Goal: Navigation & Orientation: Find specific page/section

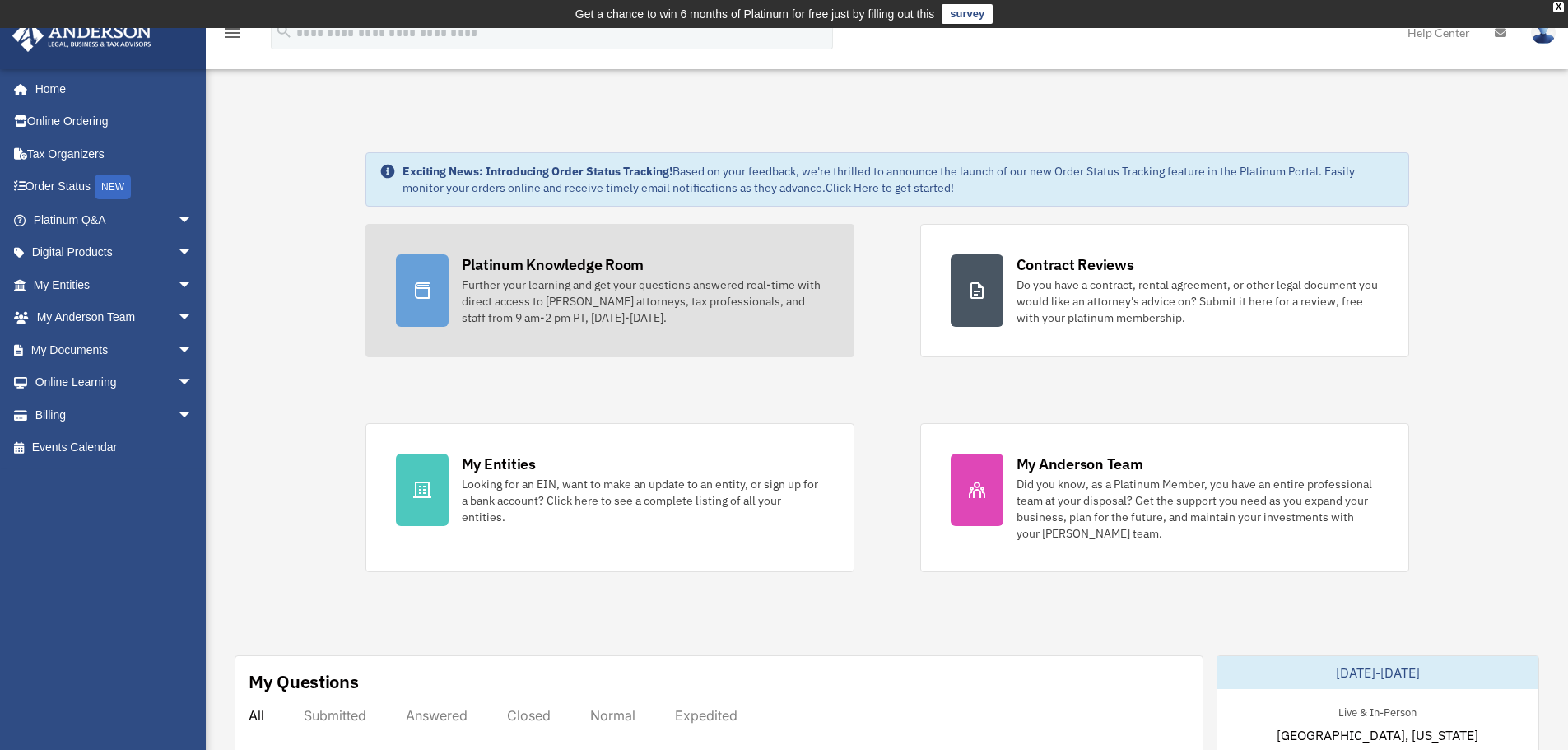
click at [496, 297] on div "Further your learning and get your questions answered real-time with direct acc…" at bounding box center [642, 301] width 362 height 49
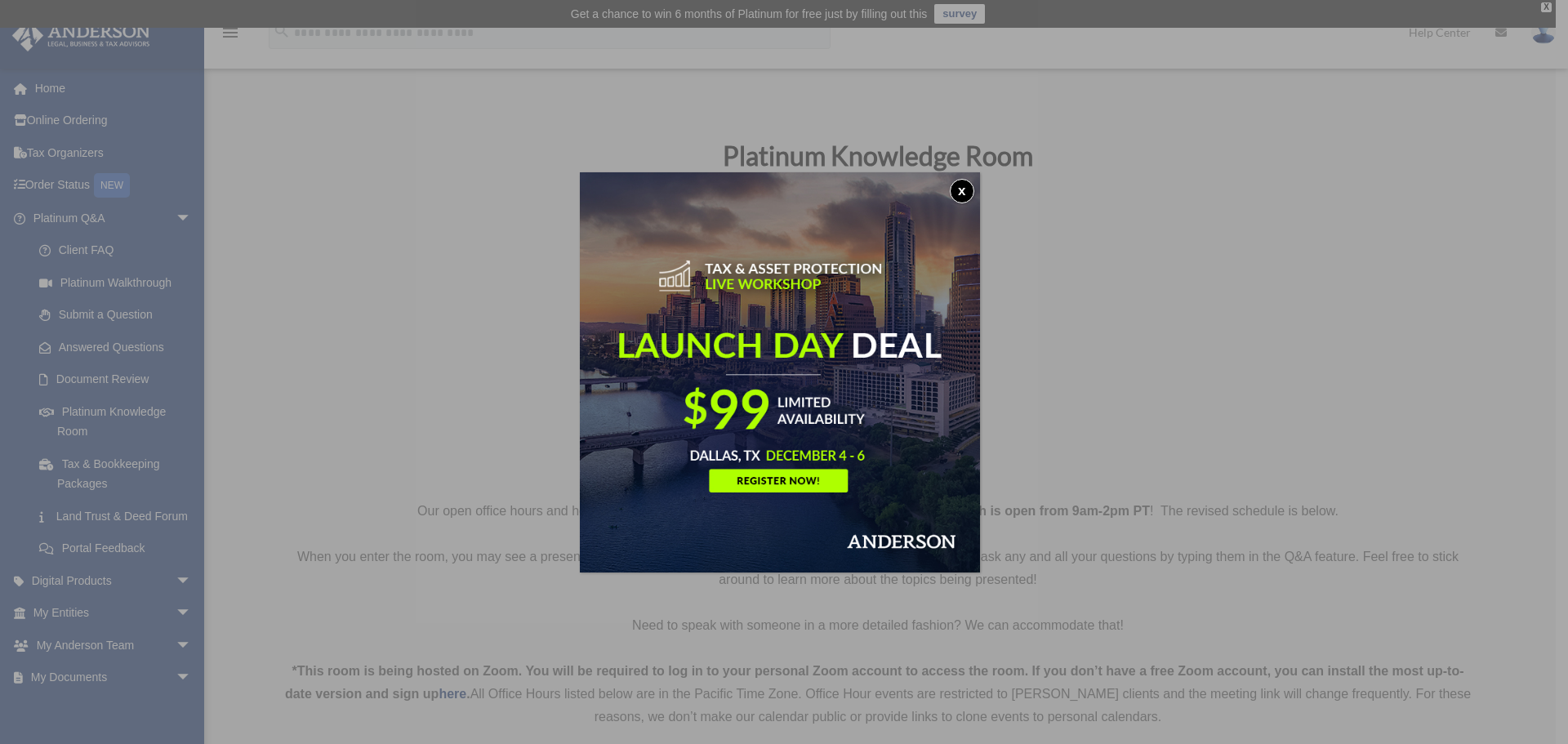
click at [966, 190] on button "x" at bounding box center [962, 191] width 25 height 25
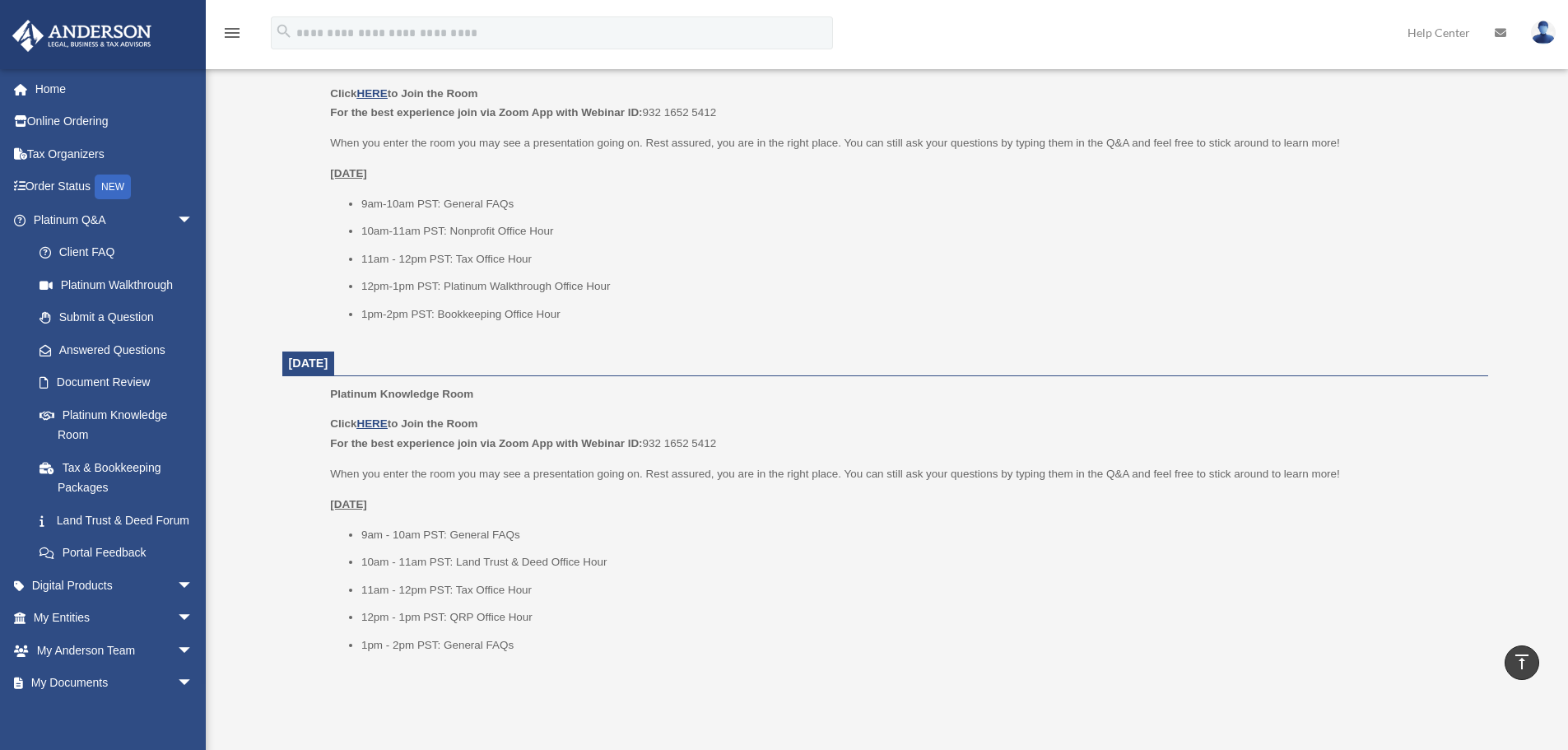
scroll to position [1820, 0]
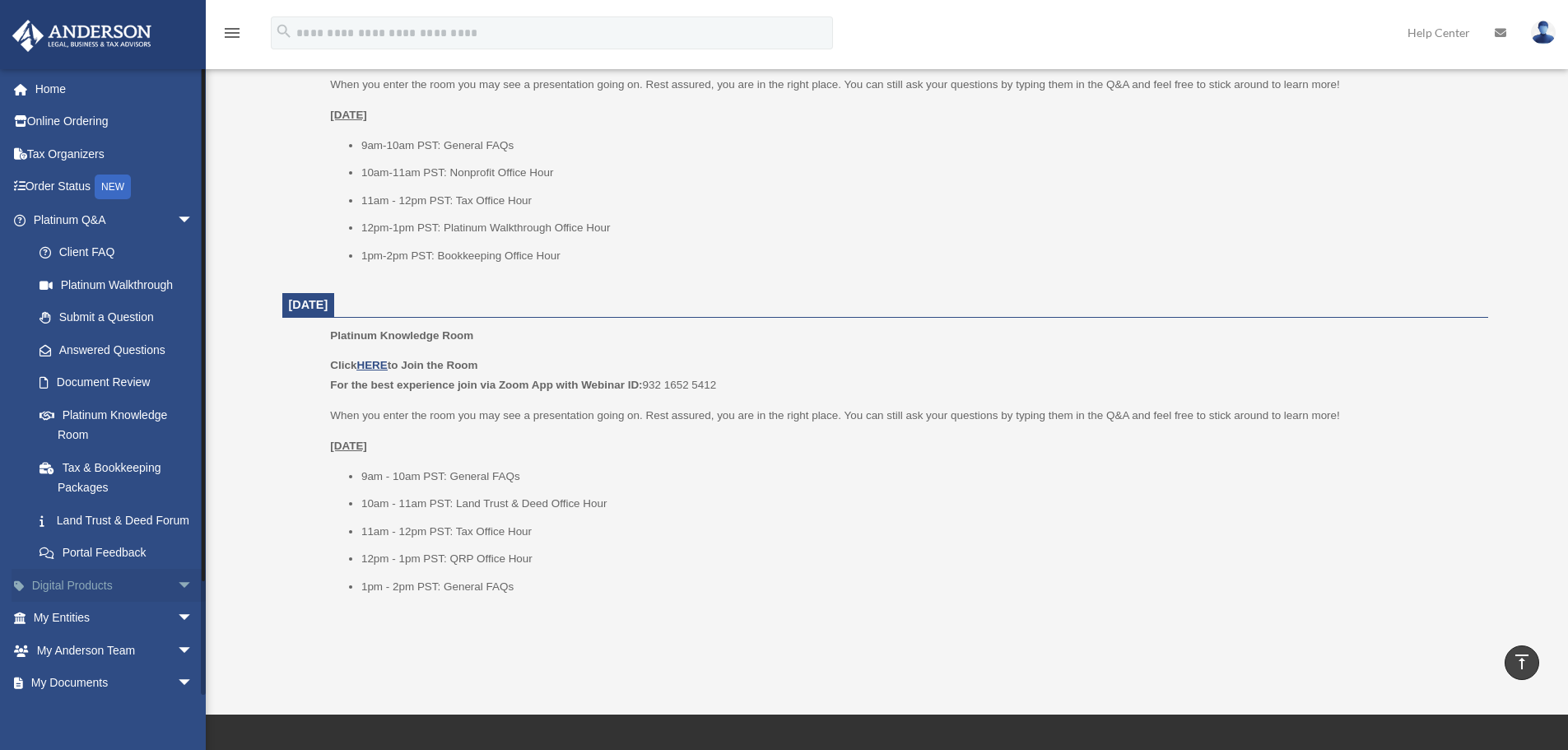
click at [177, 601] on span "arrow_drop_down" at bounding box center [193, 587] width 33 height 34
click at [129, 626] on link "Tax Toolbox" at bounding box center [120, 618] width 195 height 33
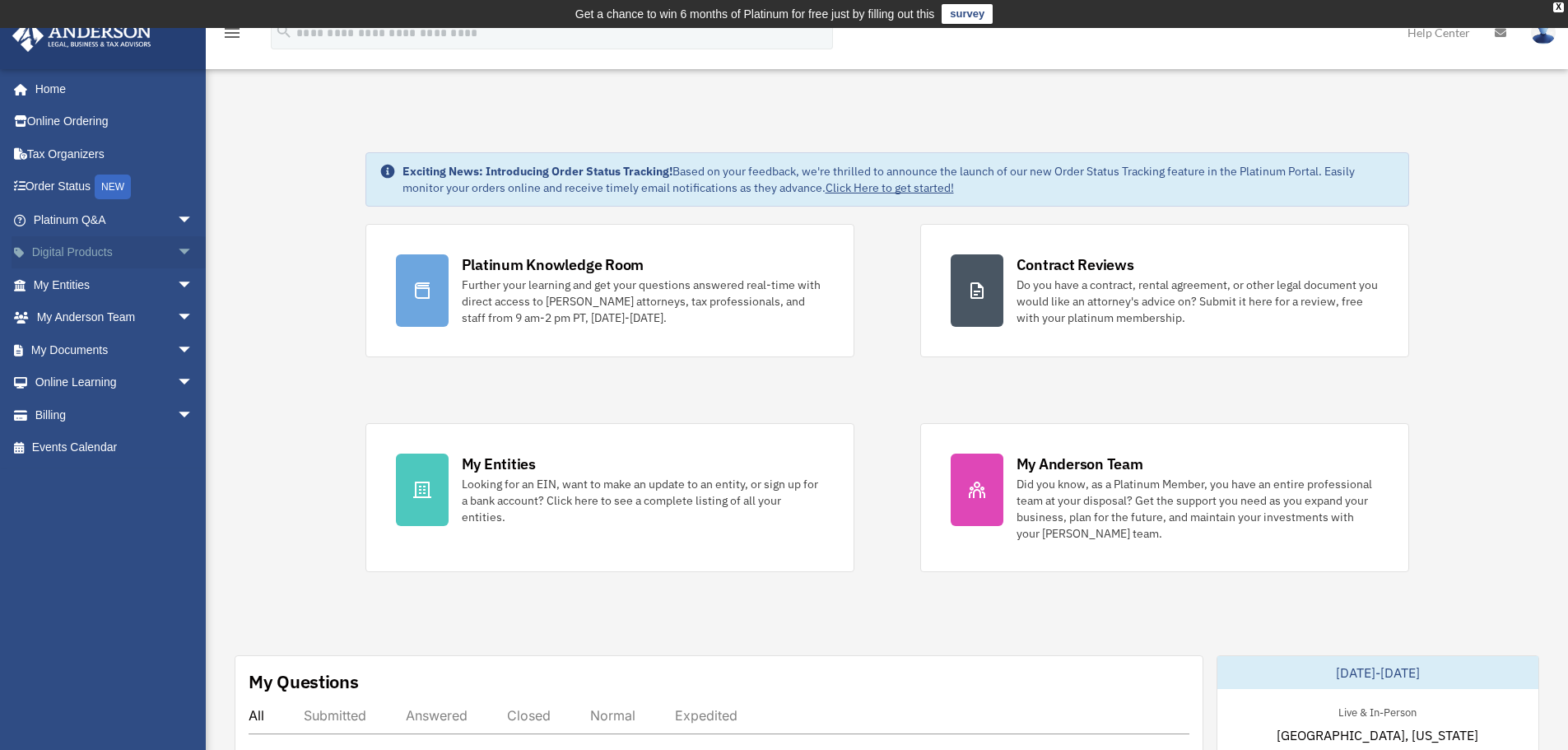
click at [80, 259] on link "Digital Products arrow_drop_down" at bounding box center [114, 253] width 206 height 33
click at [177, 256] on span "arrow_drop_down" at bounding box center [193, 254] width 33 height 34
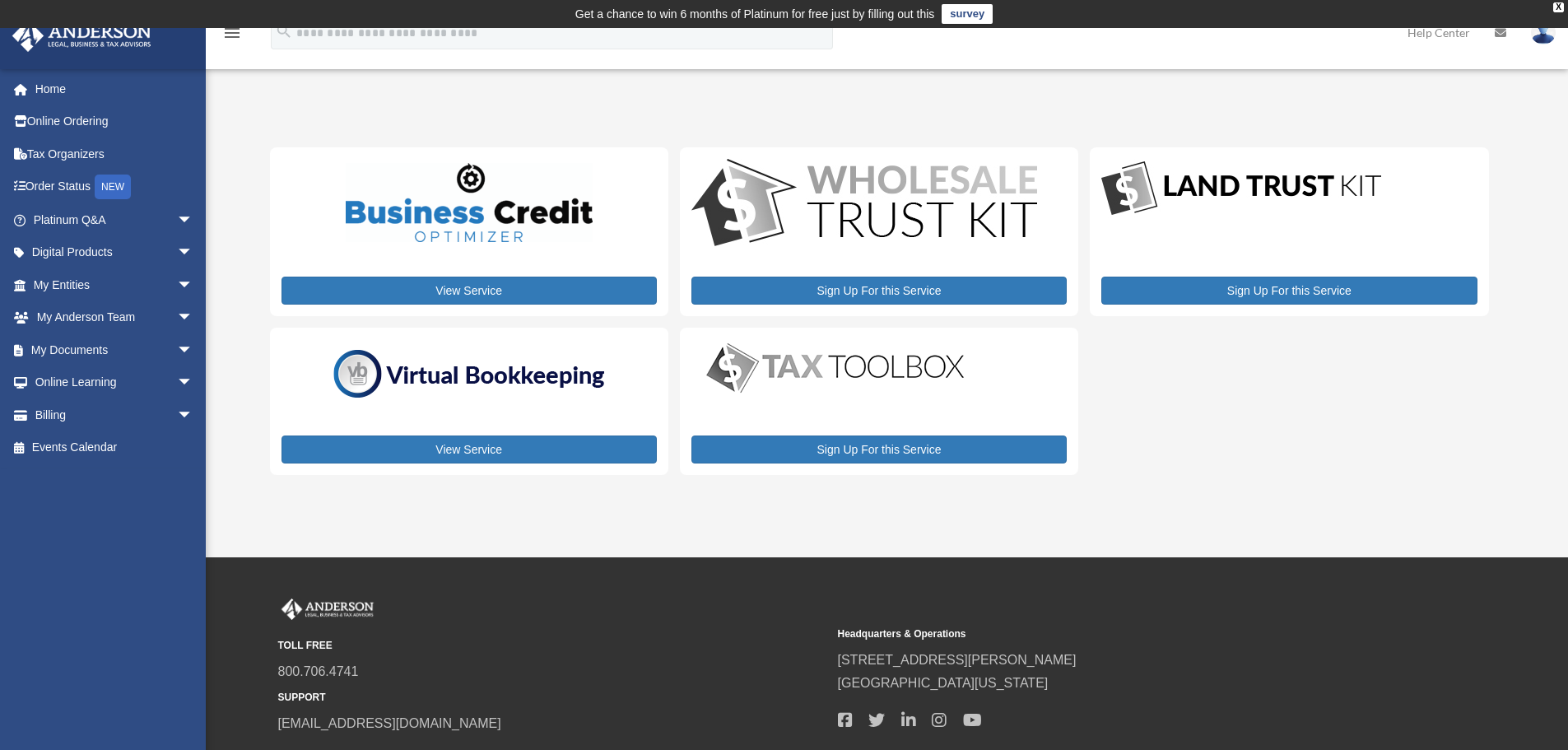
click at [386, 366] on img at bounding box center [468, 374] width 288 height 62
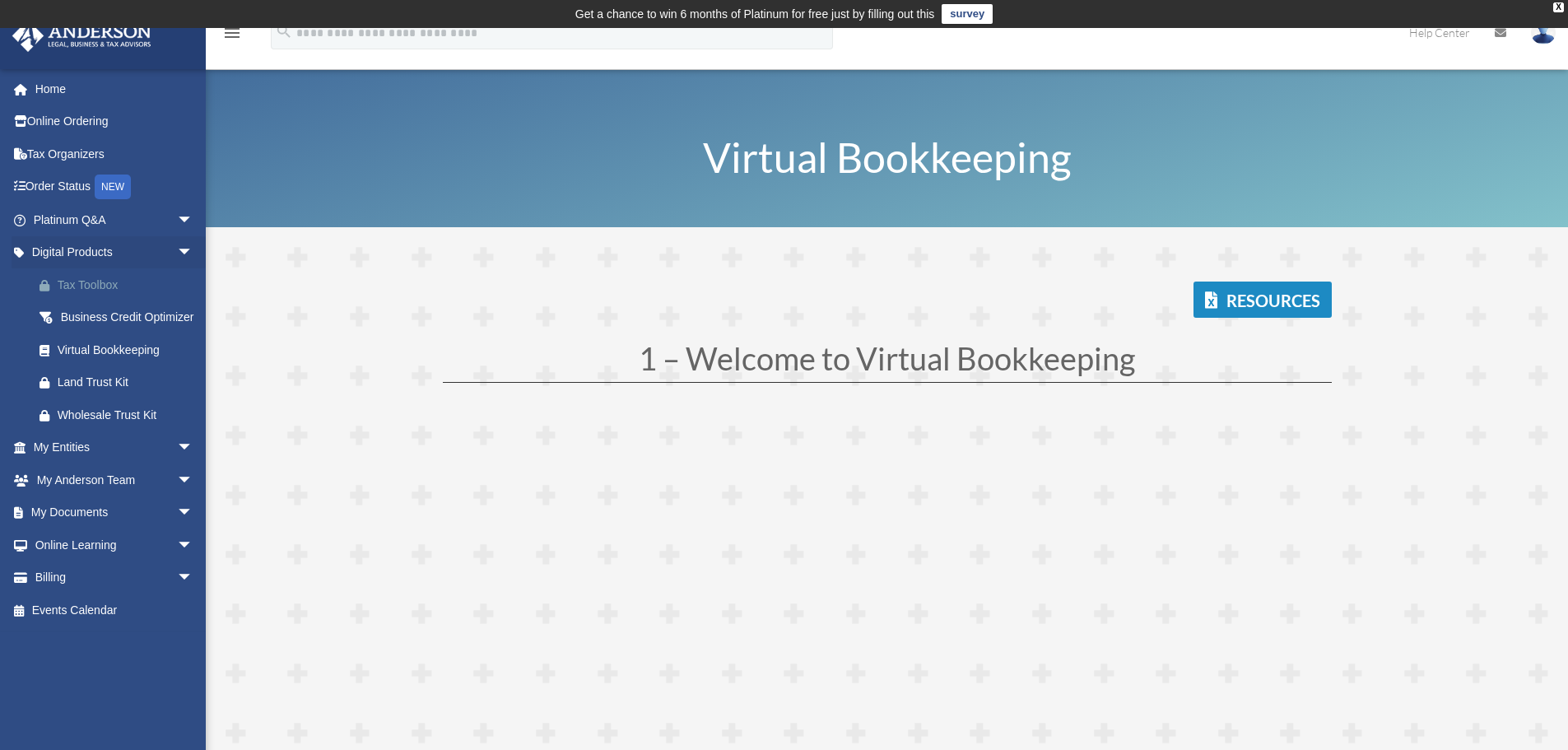
click at [133, 277] on div "Tax Toolbox" at bounding box center [127, 285] width 140 height 21
click at [95, 562] on link "Online Learning arrow_drop_down" at bounding box center [114, 545] width 206 height 33
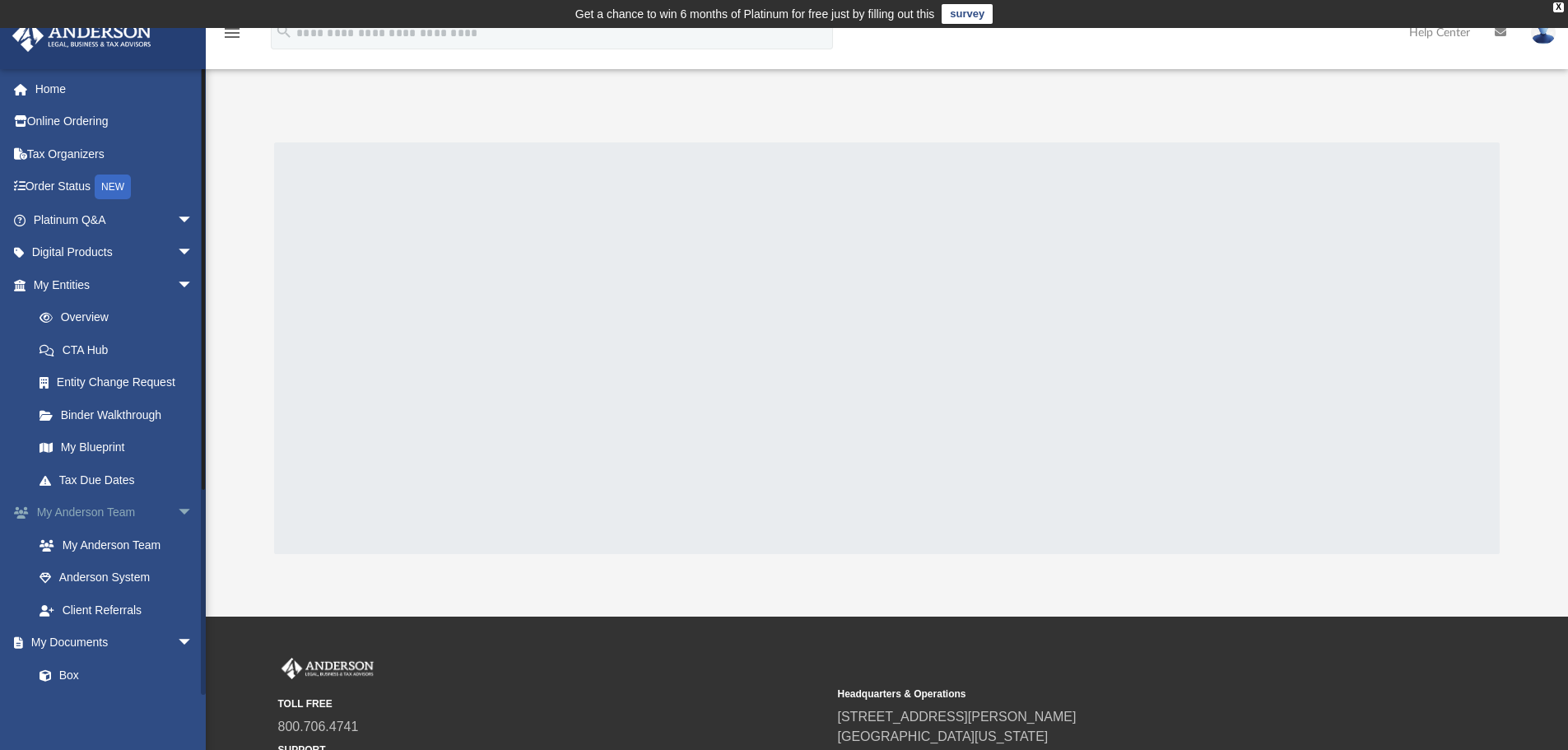
click at [177, 514] on span "arrow_drop_down" at bounding box center [193, 513] width 33 height 34
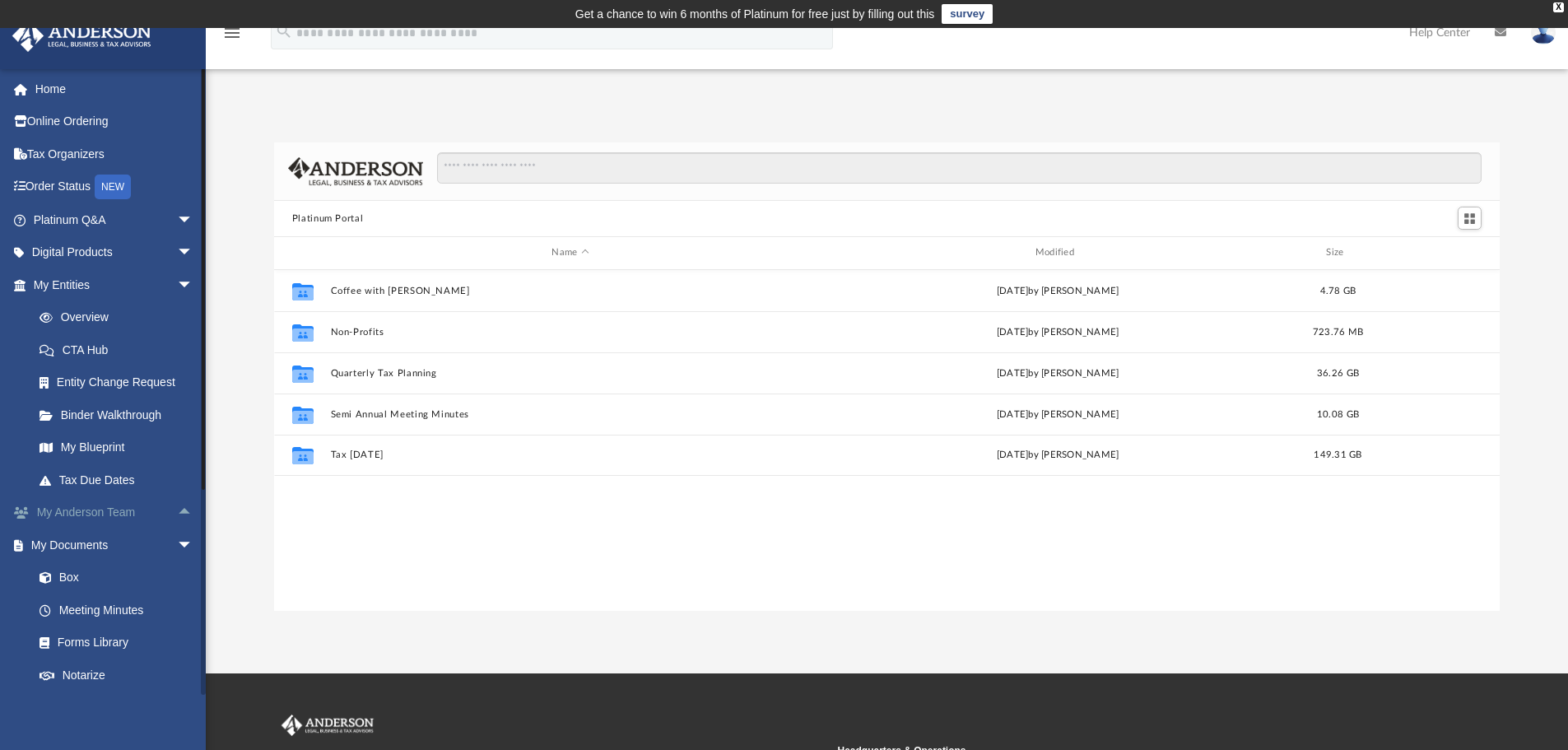
scroll to position [362, 1214]
click at [177, 543] on span "arrow_drop_down" at bounding box center [193, 546] width 33 height 34
click at [117, 638] on link "Video Training" at bounding box center [120, 643] width 195 height 33
click at [59, 89] on link "Home" at bounding box center [114, 88] width 206 height 33
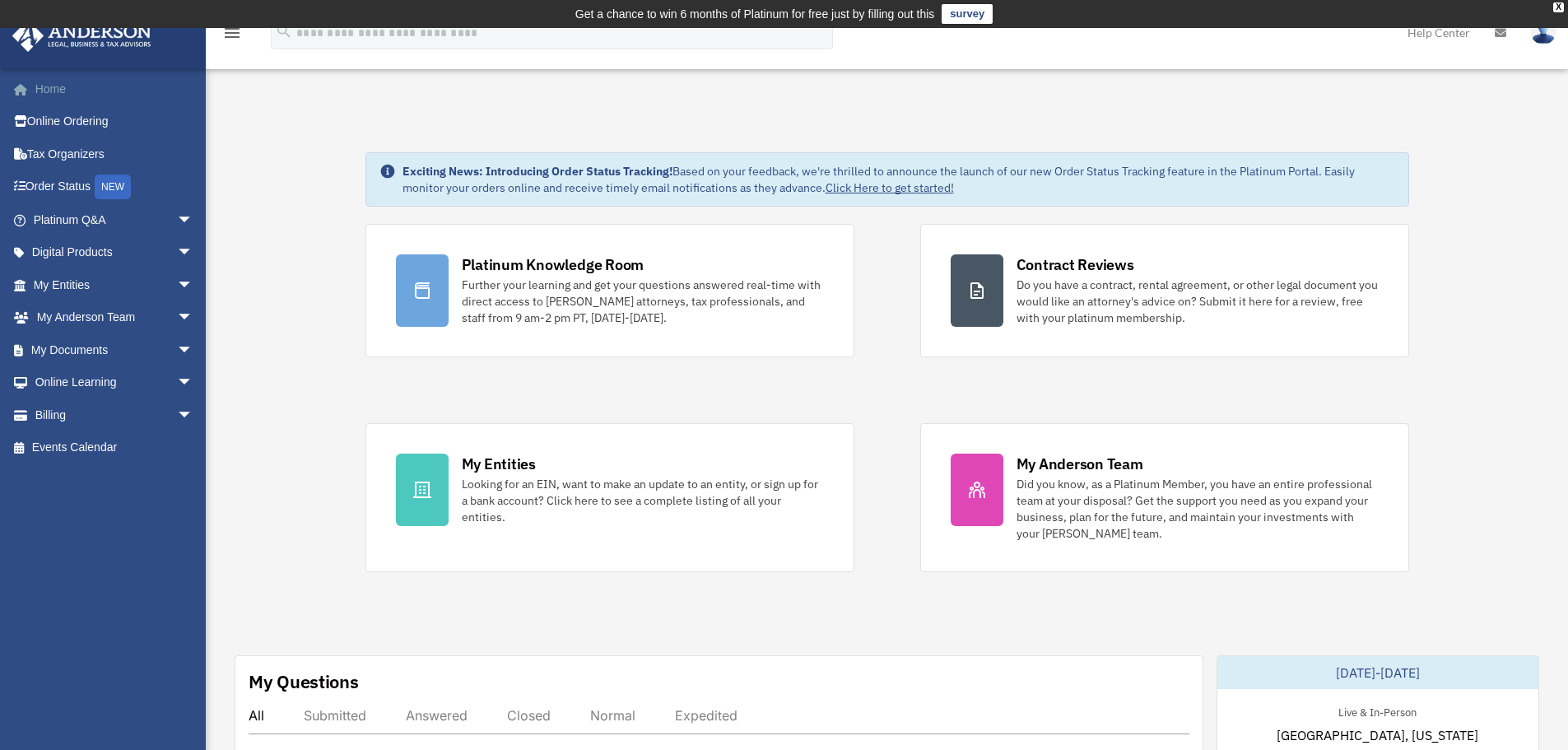
click at [54, 82] on link "Home" at bounding box center [114, 88] width 206 height 33
click at [177, 246] on span "arrow_drop_down" at bounding box center [193, 254] width 33 height 34
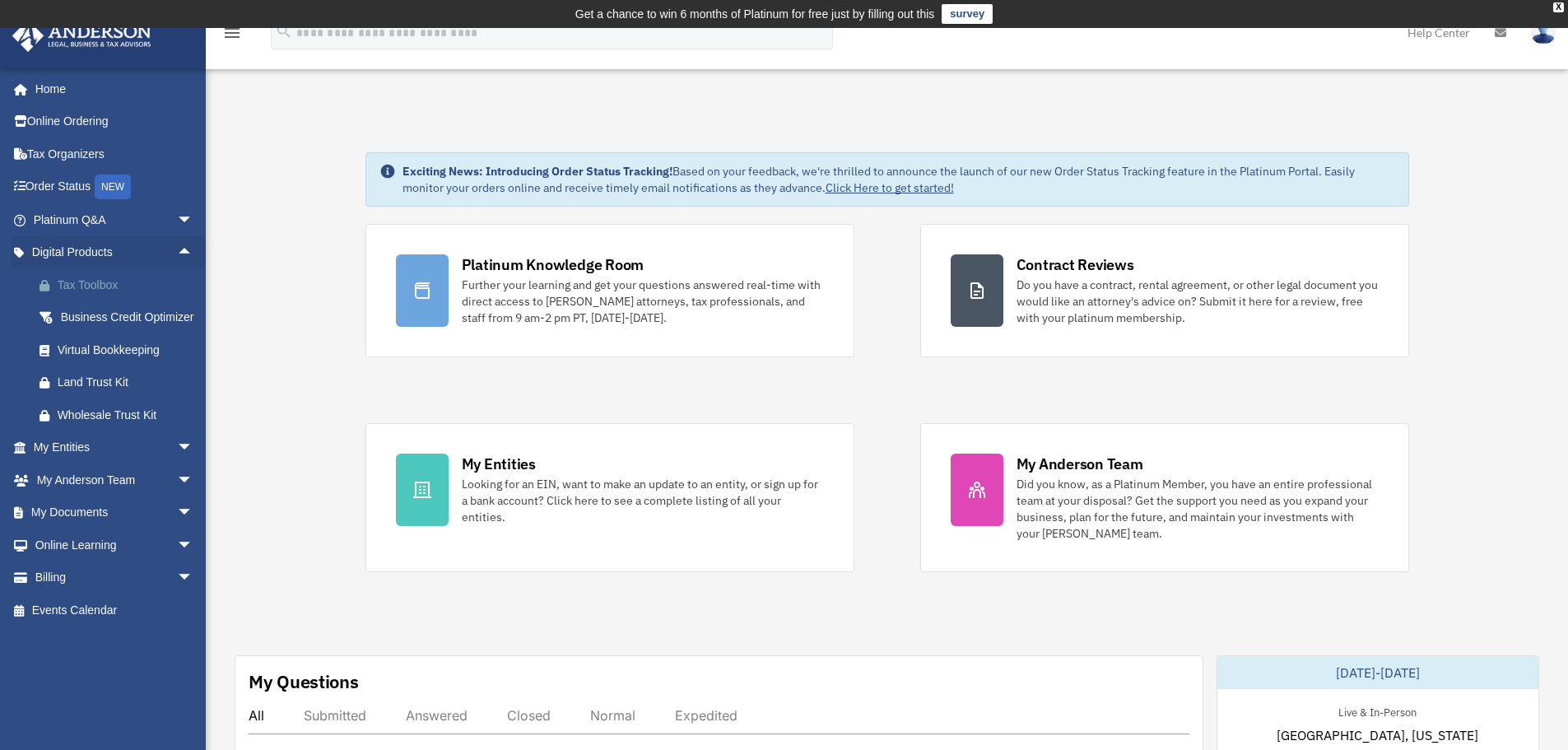
click at [118, 280] on div "Tax Toolbox" at bounding box center [127, 285] width 140 height 21
click at [116, 322] on div "Business Credit Optimizer" at bounding box center [127, 317] width 140 height 21
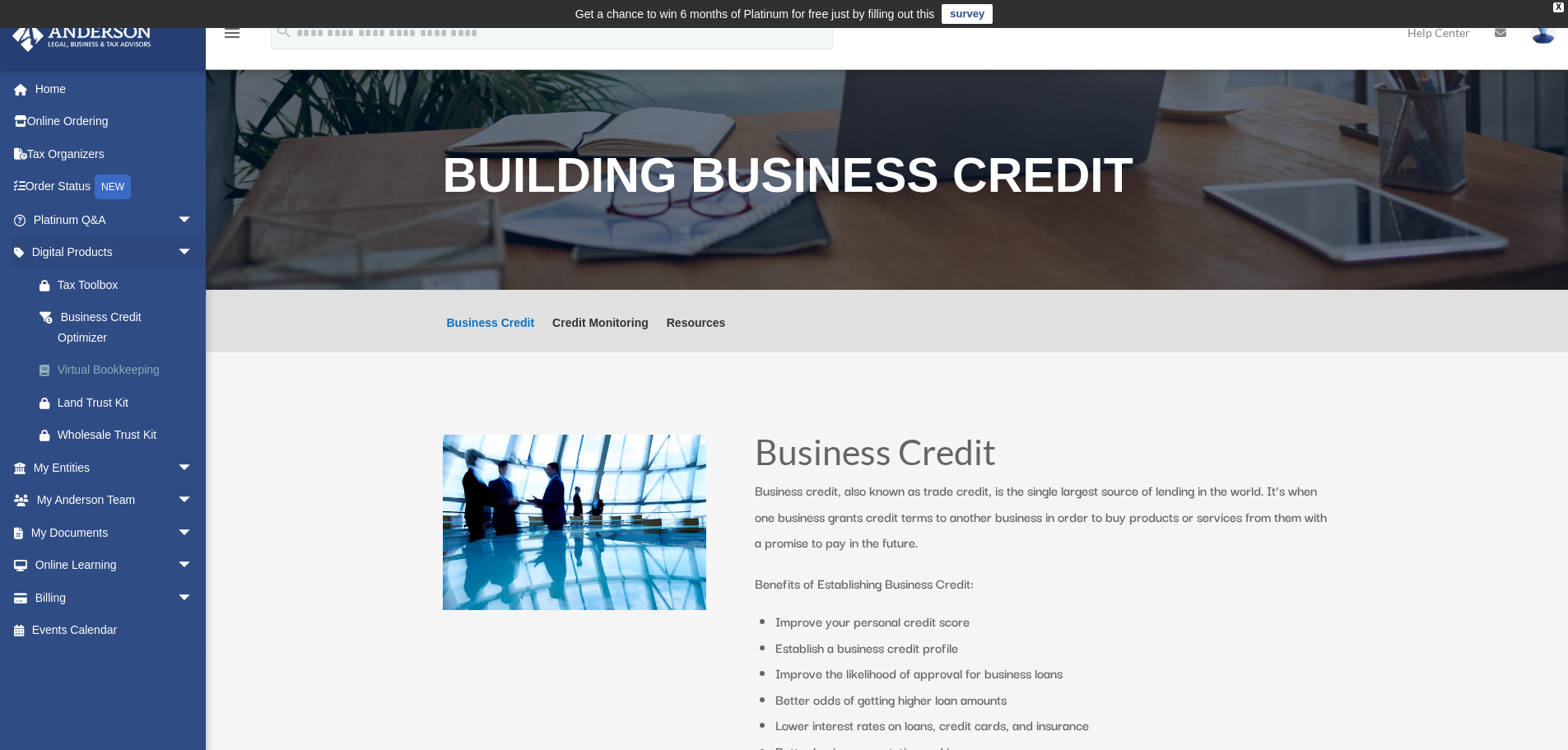
click at [108, 370] on div "Virtual Bookkeeping" at bounding box center [127, 371] width 140 height 21
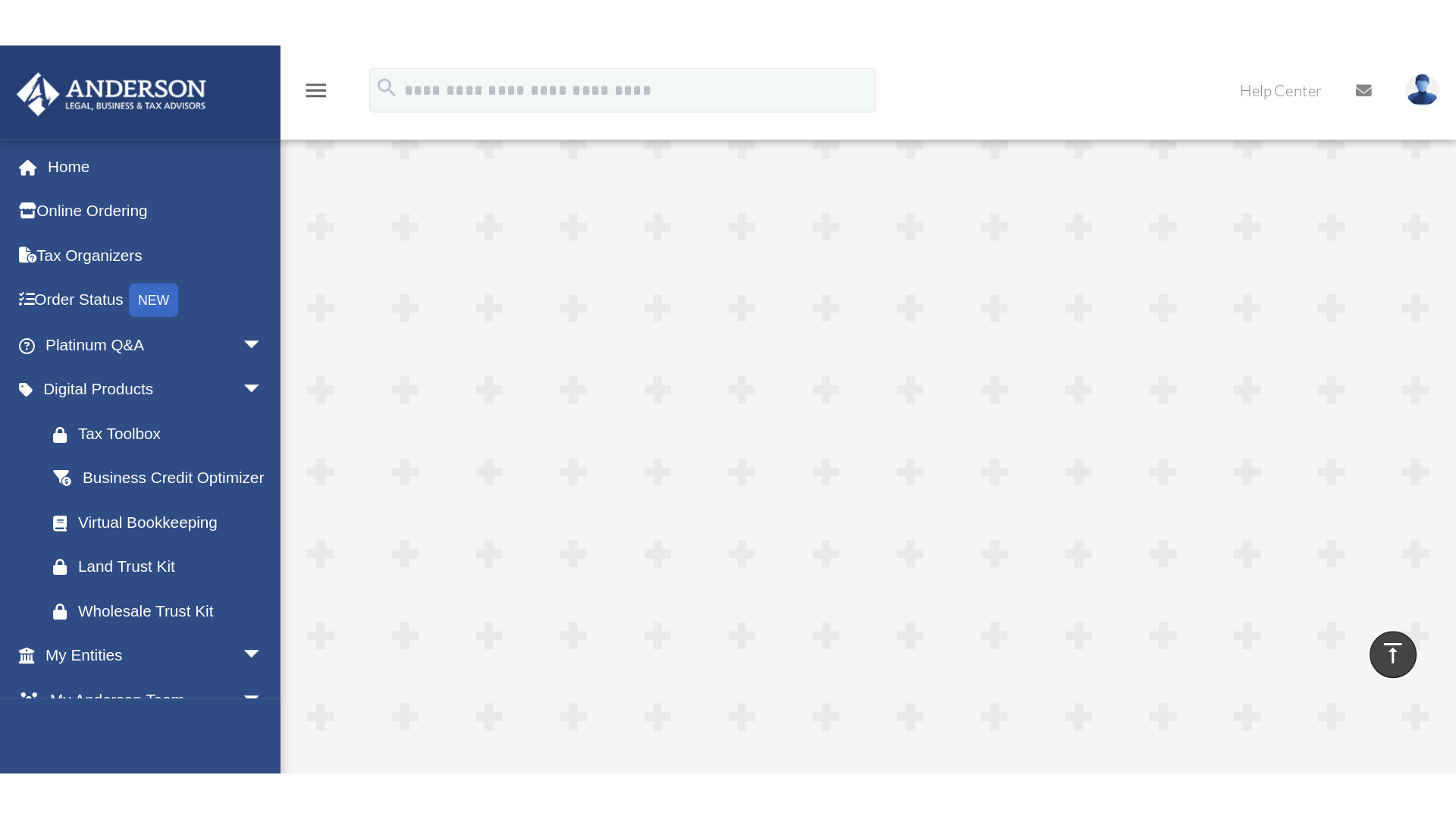
scroll to position [280, 0]
